Goal: Task Accomplishment & Management: Complete application form

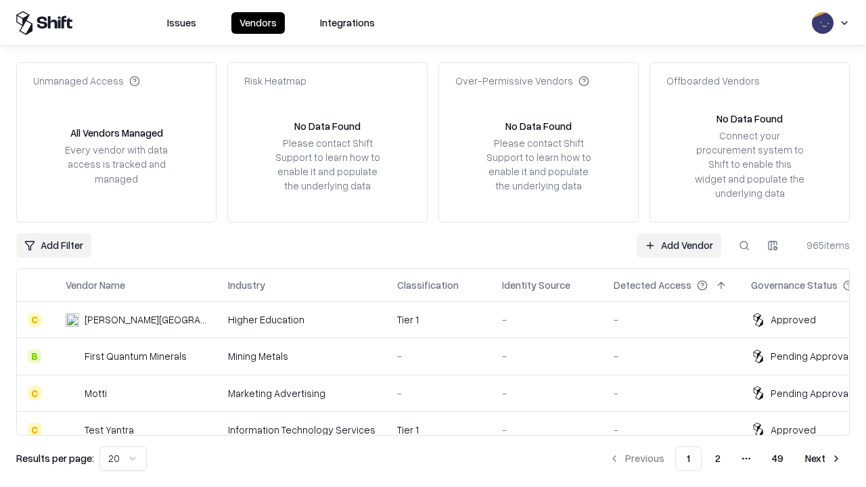
click at [679, 245] on link "Add Vendor" at bounding box center [679, 246] width 85 height 24
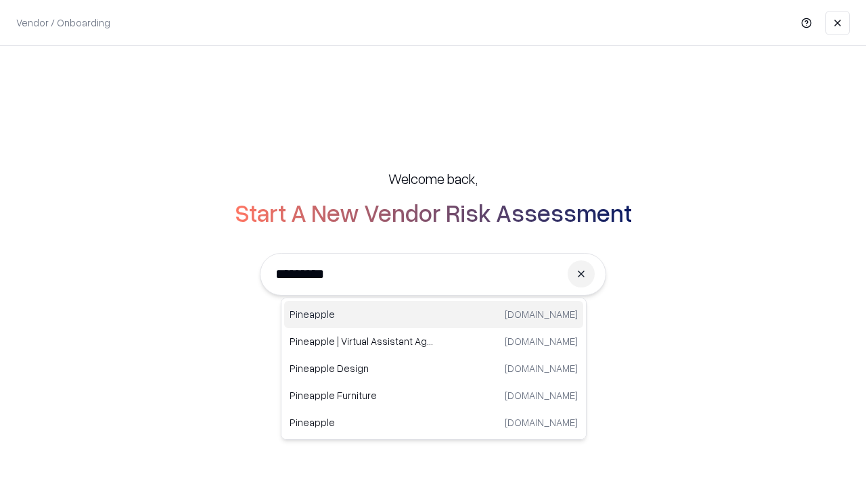
click at [434, 315] on div "Pineapple [DOMAIN_NAME]" at bounding box center [433, 314] width 299 height 27
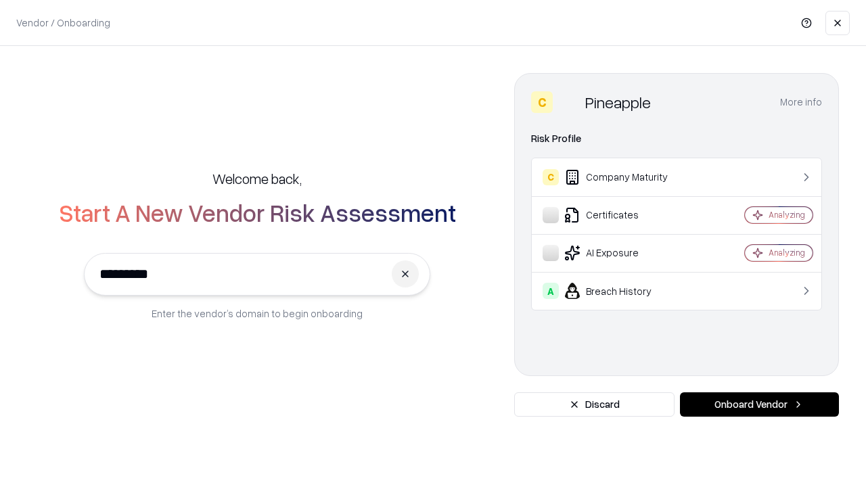
type input "*********"
click at [759, 405] on button "Onboard Vendor" at bounding box center [759, 405] width 159 height 24
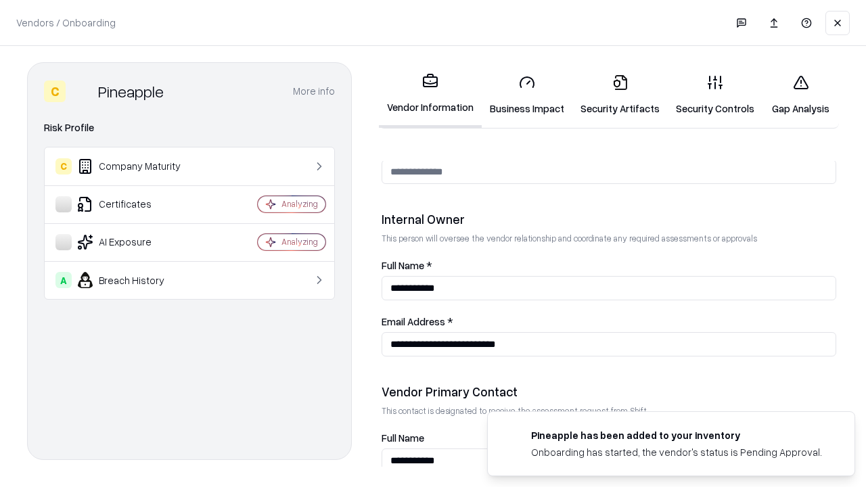
scroll to position [701, 0]
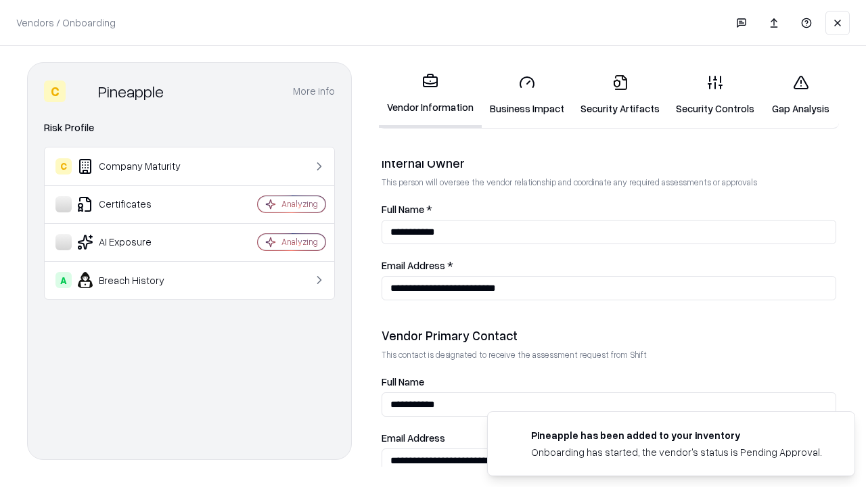
click at [527, 95] on link "Business Impact" at bounding box center [527, 95] width 91 height 63
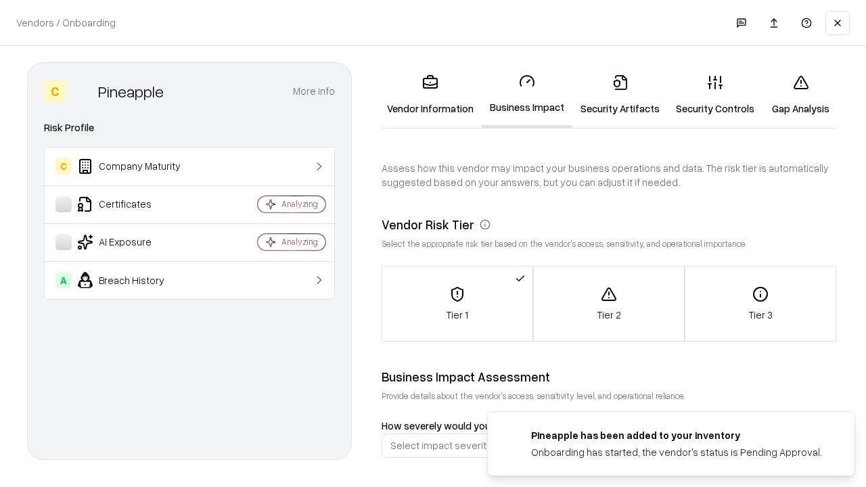
click at [801, 95] on link "Gap Analysis" at bounding box center [801, 95] width 76 height 63
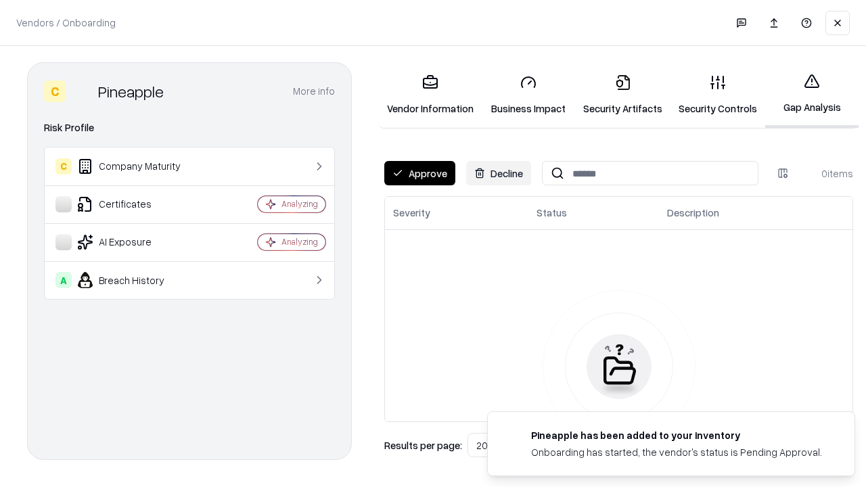
click at [420, 173] on button "Approve" at bounding box center [419, 173] width 71 height 24
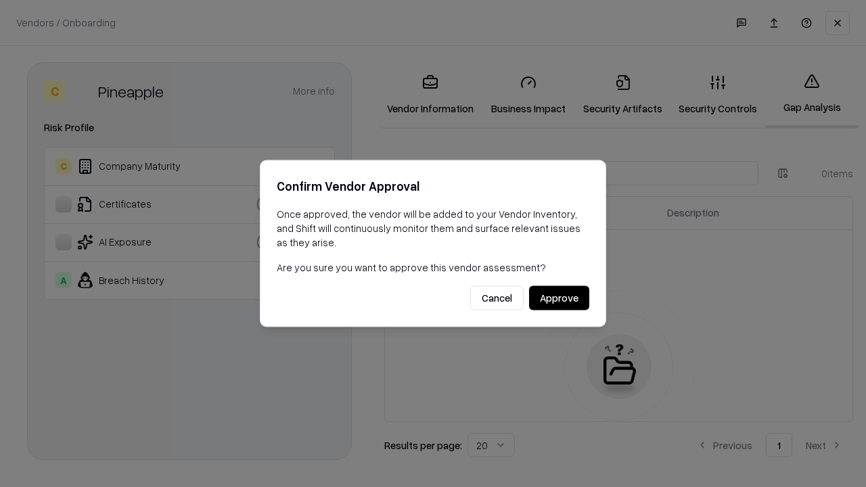
click at [559, 298] on button "Approve" at bounding box center [559, 298] width 60 height 24
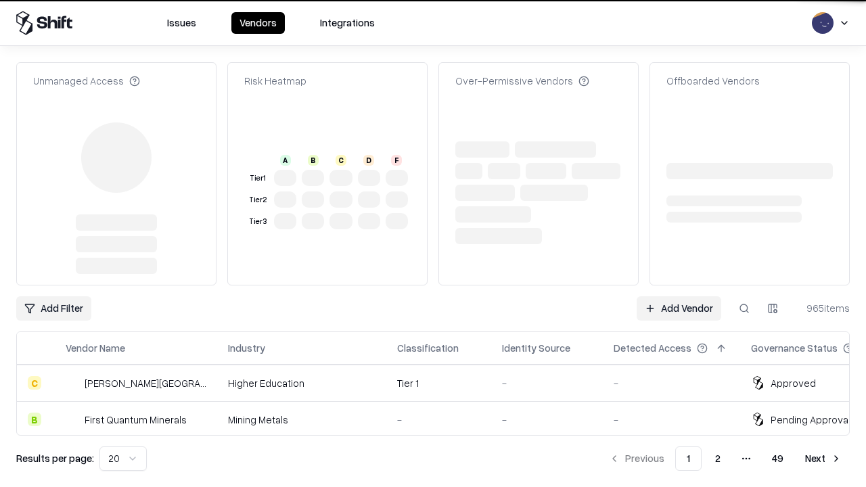
type input "*********"
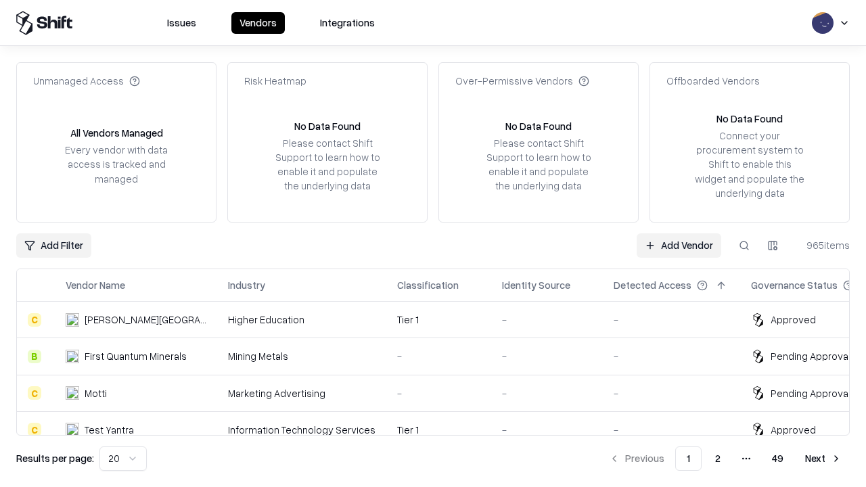
click at [679, 245] on link "Add Vendor" at bounding box center [679, 246] width 85 height 24
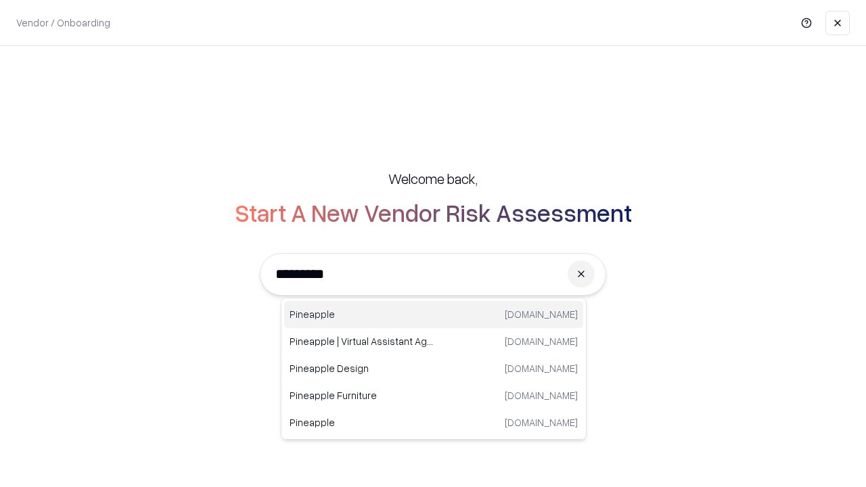
click at [434, 315] on div "Pineapple [DOMAIN_NAME]" at bounding box center [433, 314] width 299 height 27
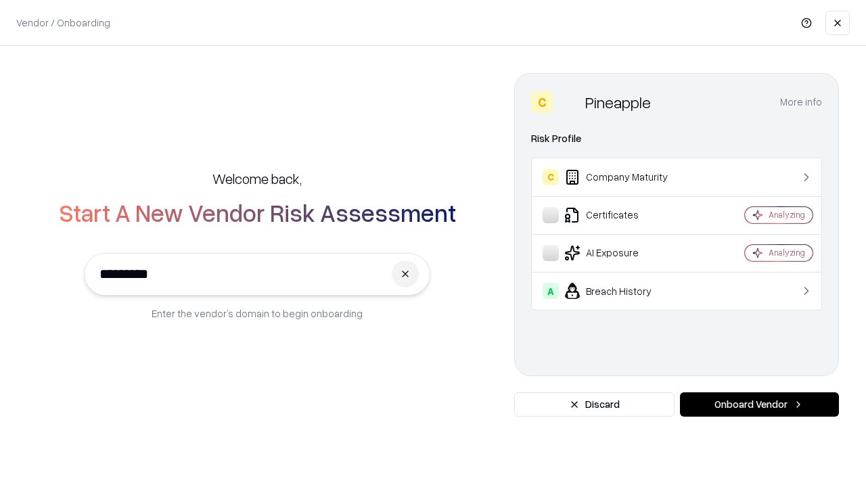
type input "*********"
click at [759, 405] on button "Onboard Vendor" at bounding box center [759, 405] width 159 height 24
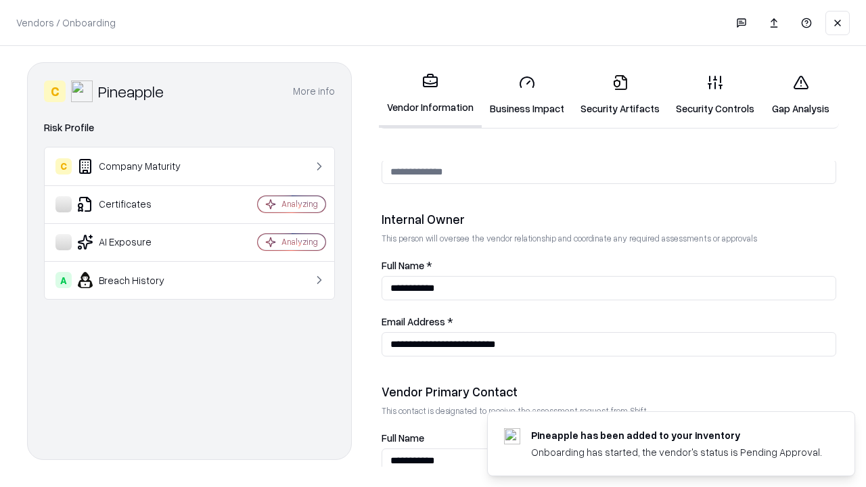
scroll to position [701, 0]
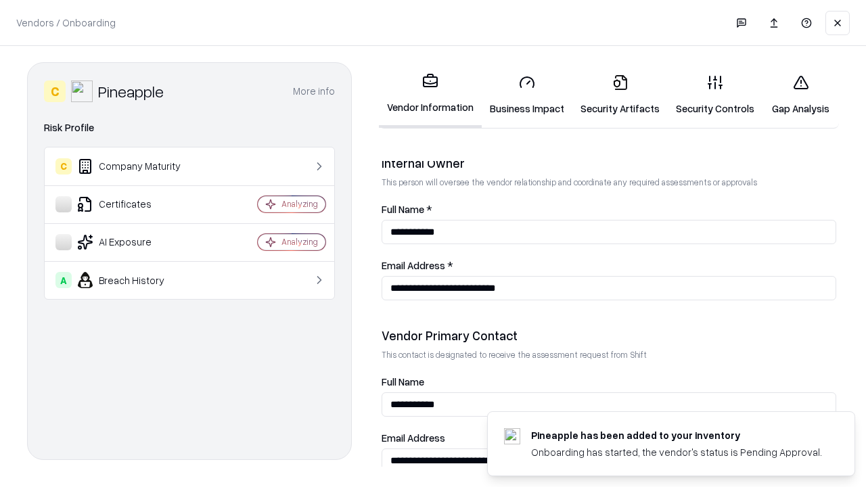
click at [801, 95] on link "Gap Analysis" at bounding box center [801, 95] width 76 height 63
